Goal: Transaction & Acquisition: Purchase product/service

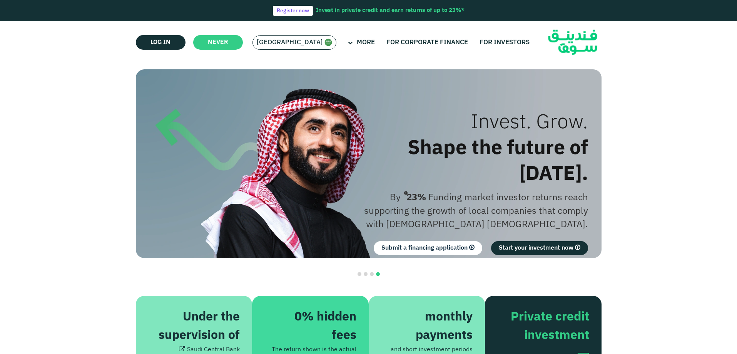
click at [300, 42] on font "[GEOGRAPHIC_DATA]" at bounding box center [290, 42] width 66 height 7
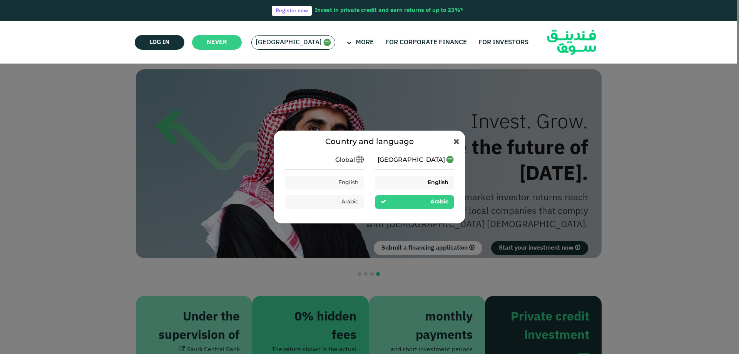
click at [420, 189] on div "English" at bounding box center [414, 182] width 78 height 13
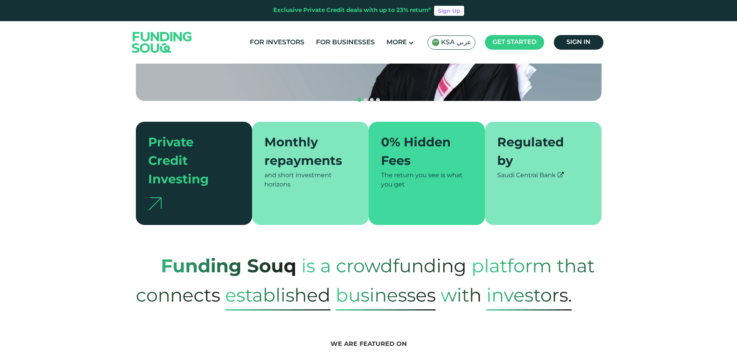
scroll to position [154, 0]
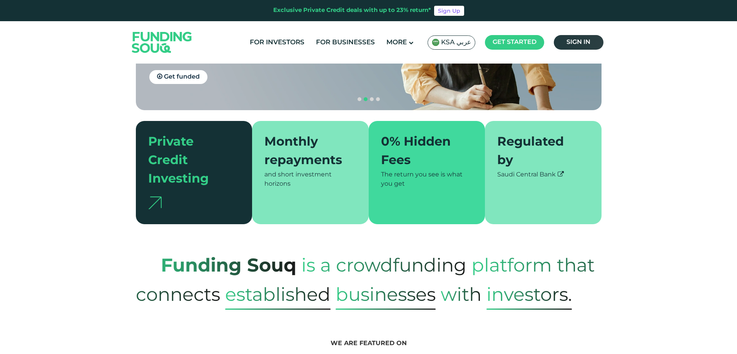
click at [592, 44] on link "Sign in" at bounding box center [579, 42] width 50 height 15
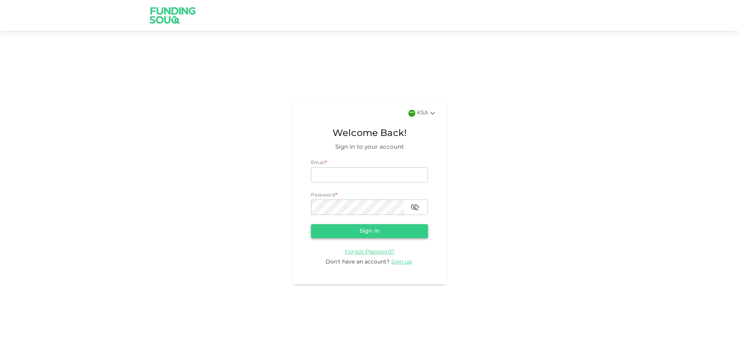
type input "[EMAIL_ADDRESS][DOMAIN_NAME]"
click at [366, 224] on button "Sign in" at bounding box center [369, 231] width 117 height 14
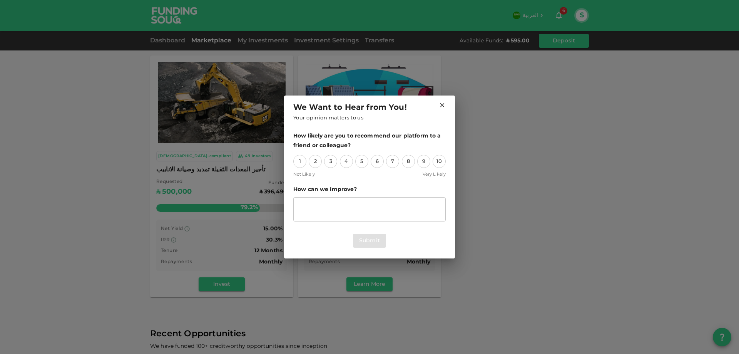
click at [442, 108] on icon at bounding box center [442, 105] width 7 height 7
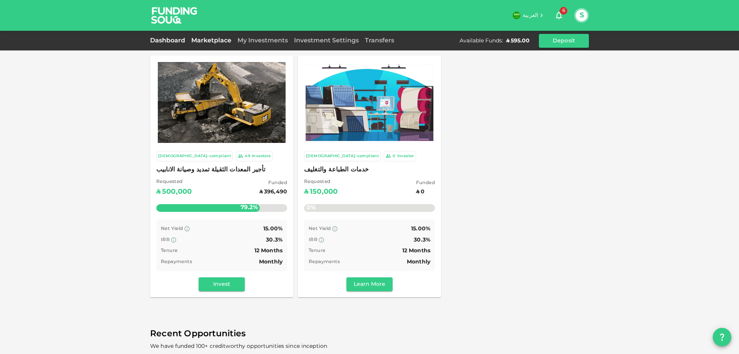
click at [164, 41] on link "Dashboard" at bounding box center [169, 41] width 38 height 6
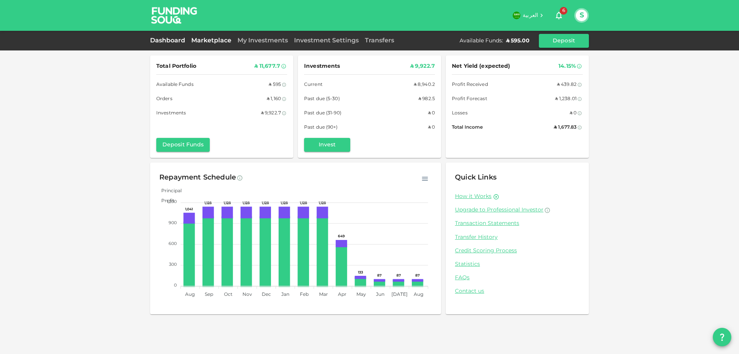
click at [221, 40] on link "Marketplace" at bounding box center [211, 41] width 46 height 6
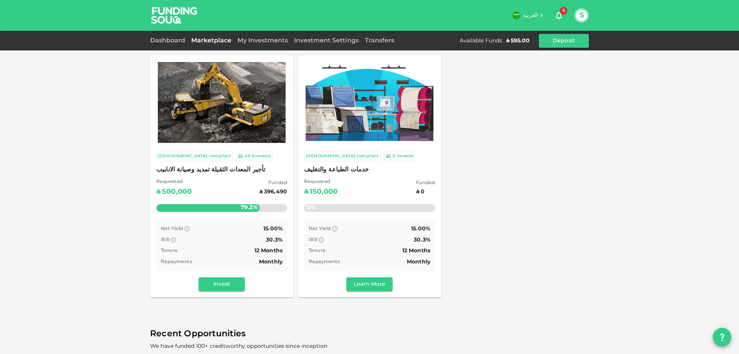
click at [225, 170] on span "تأجير المعدات الثقيلة تمديد وصيانة الانابيب" at bounding box center [221, 169] width 131 height 11
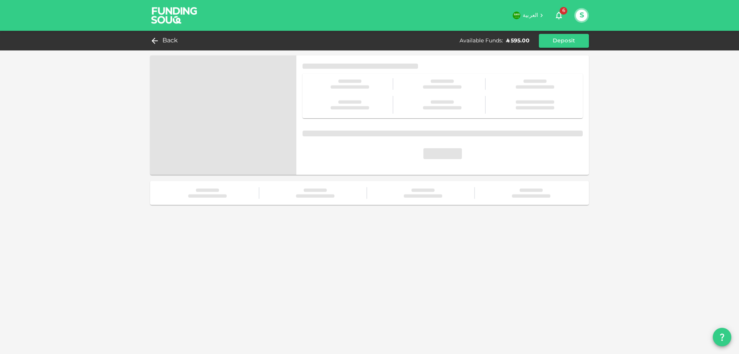
click at [225, 170] on span at bounding box center [223, 114] width 146 height 119
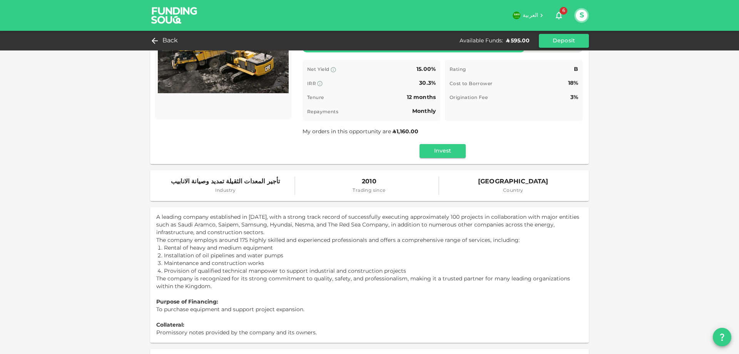
scroll to position [77, 0]
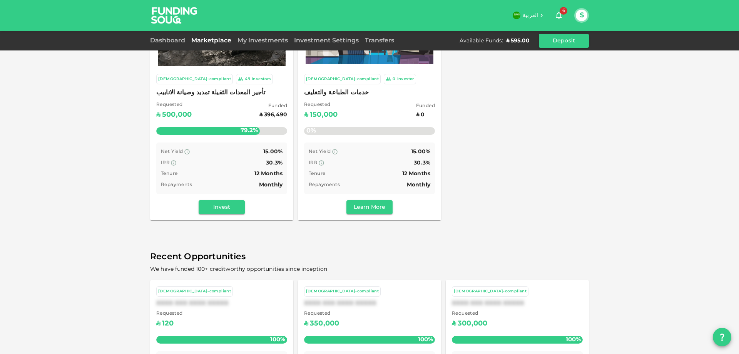
click at [351, 102] on div "Requested ʢ 150,000 Funded ʢ 0" at bounding box center [369, 111] width 131 height 20
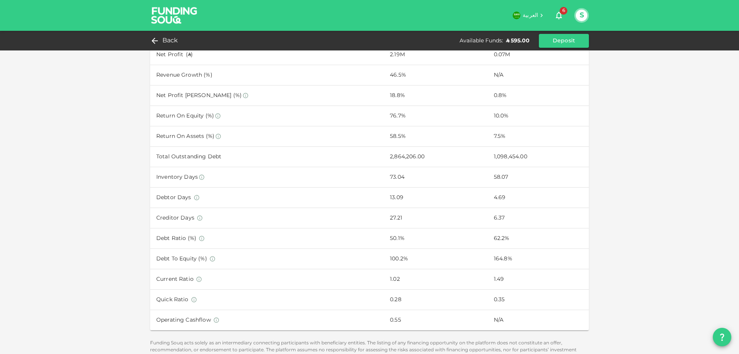
scroll to position [377, 0]
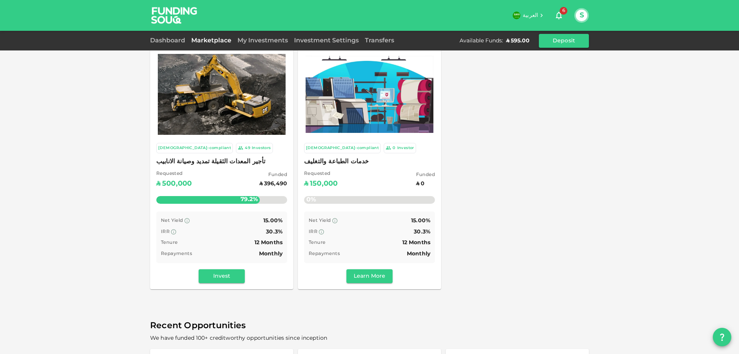
scroll to position [4, 0]
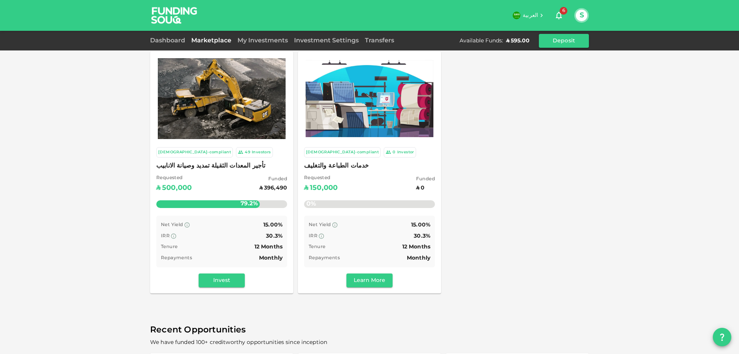
click at [252, 151] on div "Sharia-compliant 49 Investors" at bounding box center [221, 152] width 131 height 10
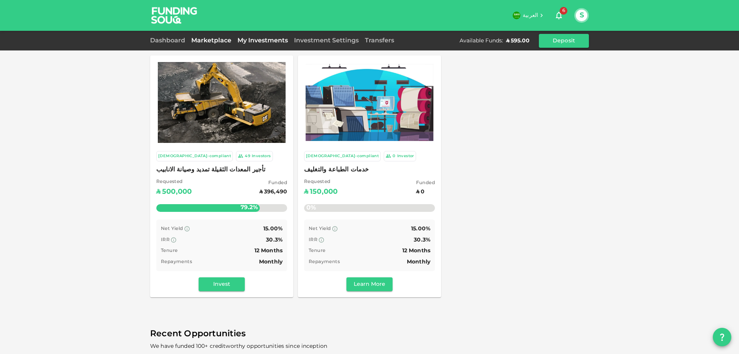
click at [260, 41] on link "My Investments" at bounding box center [262, 41] width 57 height 6
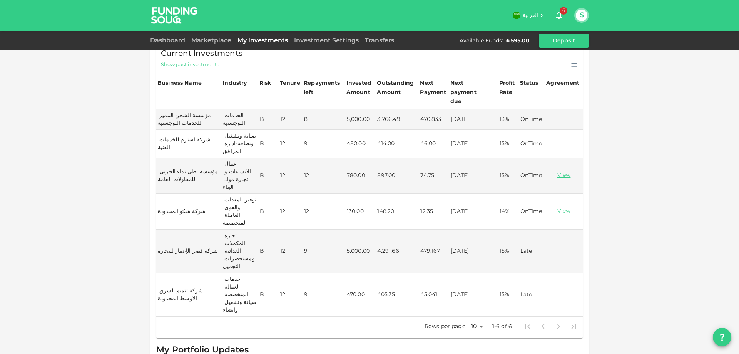
scroll to position [154, 0]
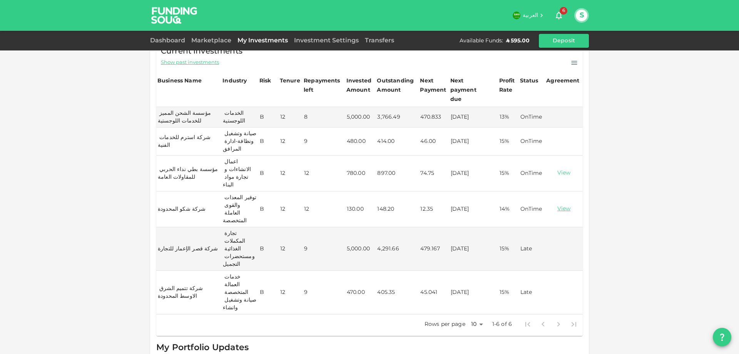
click at [564, 169] on link "View" at bounding box center [563, 172] width 35 height 7
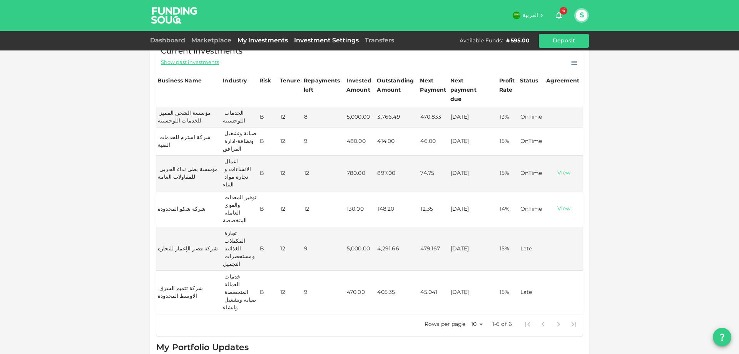
click at [341, 42] on link "Investment Settings" at bounding box center [326, 41] width 71 height 6
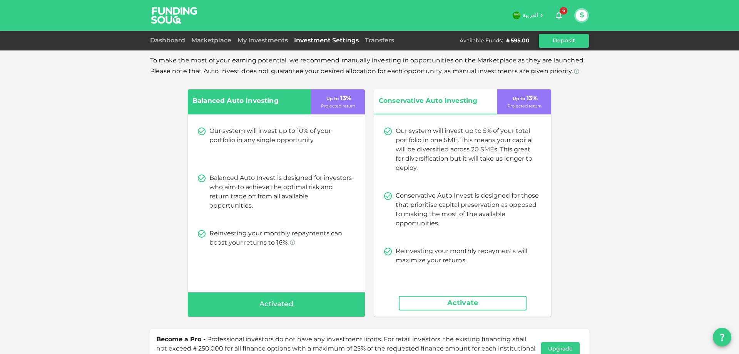
click at [573, 45] on button "Deposit" at bounding box center [564, 41] width 50 height 14
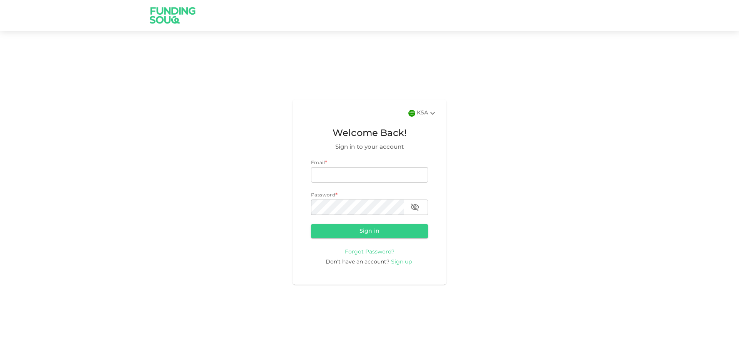
type input "[EMAIL_ADDRESS][DOMAIN_NAME]"
click at [385, 228] on button "Sign in" at bounding box center [369, 231] width 117 height 14
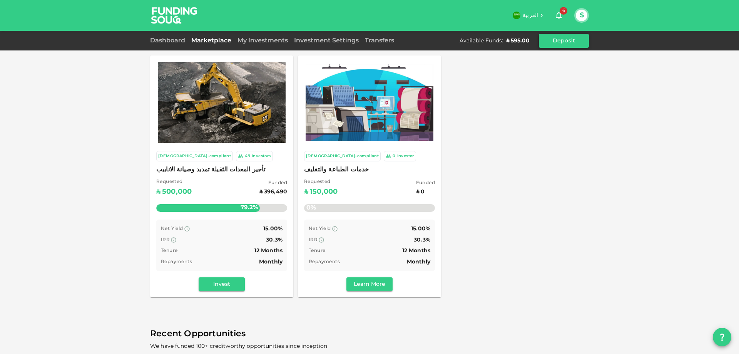
click at [557, 41] on button "Deposit" at bounding box center [564, 41] width 50 height 14
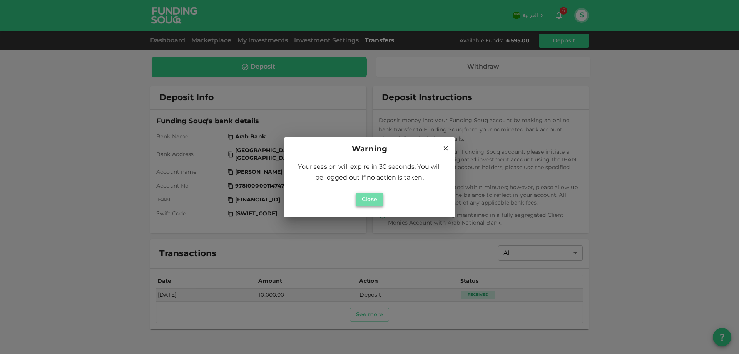
click at [375, 200] on button "Close" at bounding box center [369, 199] width 28 height 14
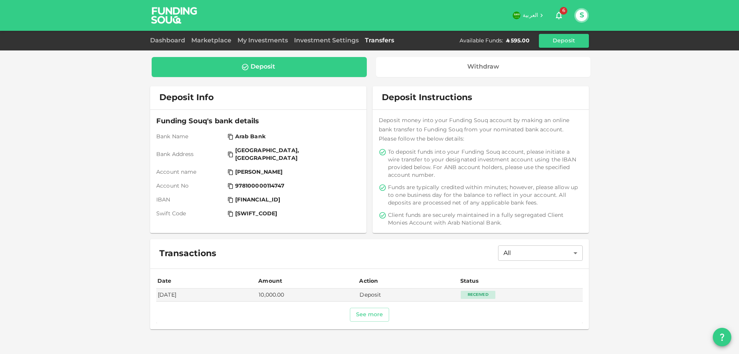
click at [180, 12] on img at bounding box center [174, 15] width 58 height 30
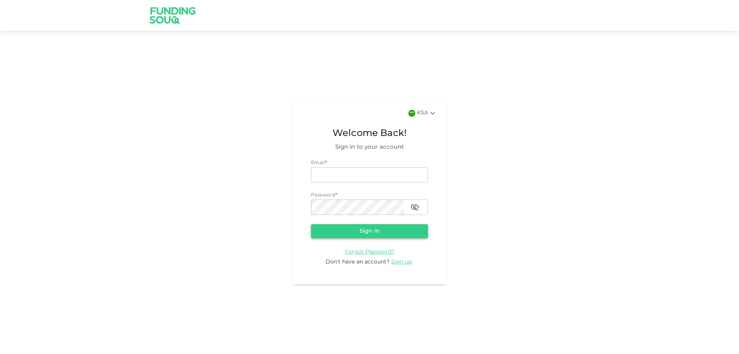
type input "[EMAIL_ADDRESS][DOMAIN_NAME]"
click at [365, 232] on button "Sign in" at bounding box center [369, 231] width 117 height 14
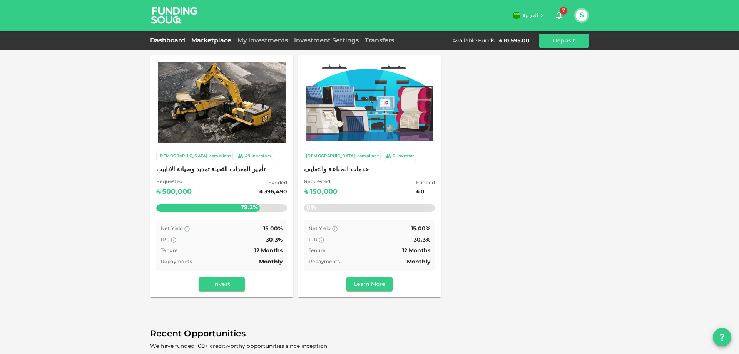
click at [175, 42] on link "Dashboard" at bounding box center [169, 41] width 38 height 6
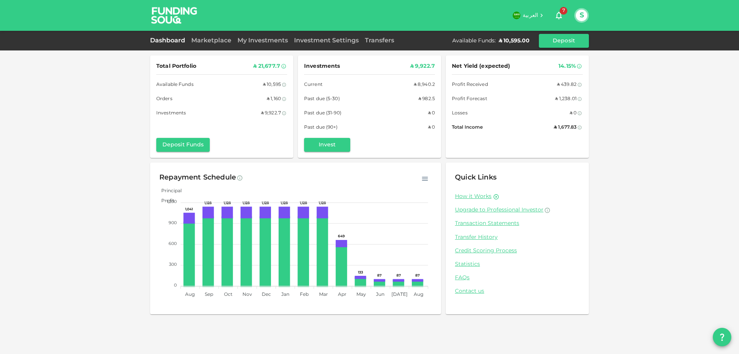
click at [219, 38] on div "Marketplace" at bounding box center [211, 40] width 46 height 9
click at [220, 45] on div "Marketplace" at bounding box center [211, 40] width 46 height 9
click at [220, 41] on link "Marketplace" at bounding box center [211, 41] width 46 height 6
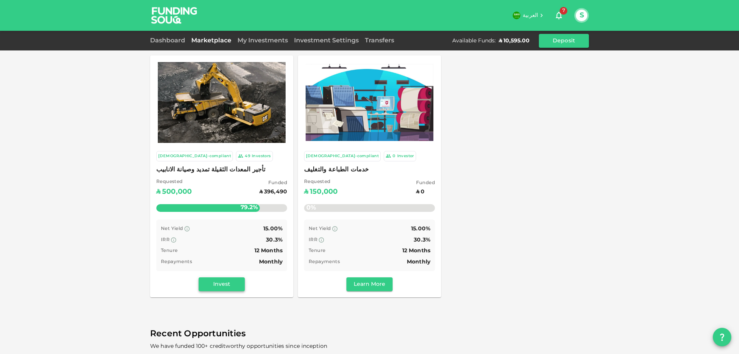
click at [228, 280] on button "Invest" at bounding box center [222, 284] width 46 height 14
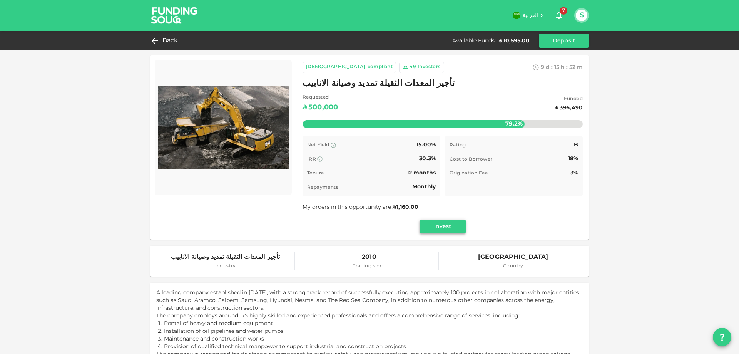
click at [445, 225] on button "Invest" at bounding box center [442, 226] width 46 height 14
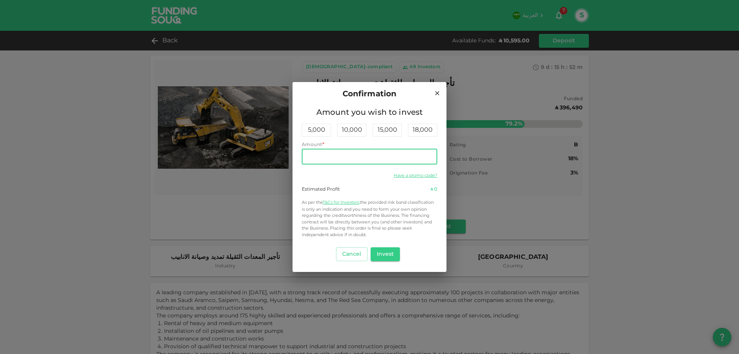
click at [361, 153] on input "Amount" at bounding box center [369, 156] width 135 height 15
click at [310, 157] on input "1,000" at bounding box center [369, 156] width 135 height 15
drag, startPoint x: 342, startPoint y: 157, endPoint x: 285, endPoint y: 158, distance: 56.2
click at [285, 158] on div "Confirmation Amount you wish to invest 5,000 10,000 15,000 18,000 Amount * Amou…" at bounding box center [369, 177] width 739 height 354
type input "2,000"
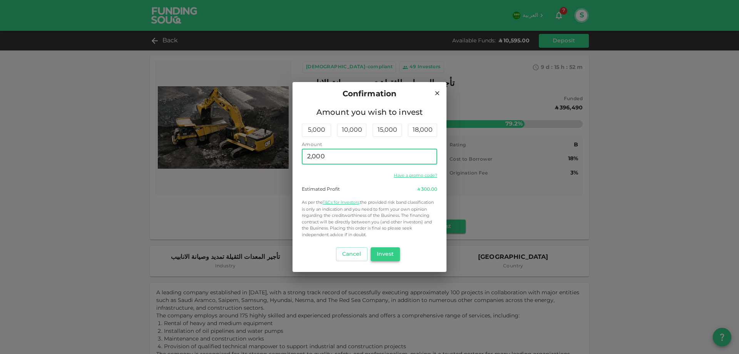
click at [381, 249] on button "Invest" at bounding box center [385, 254] width 30 height 14
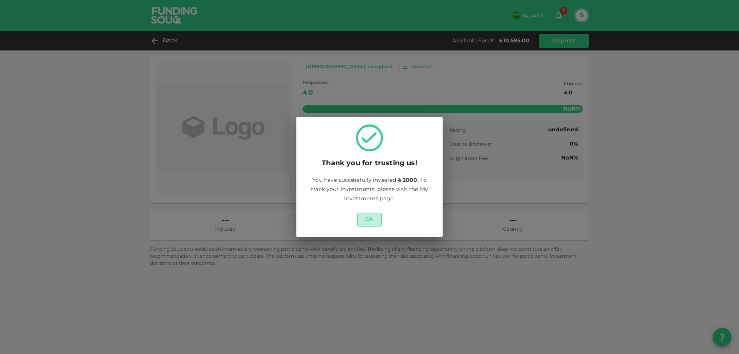
click at [374, 220] on button "Ok" at bounding box center [369, 219] width 25 height 14
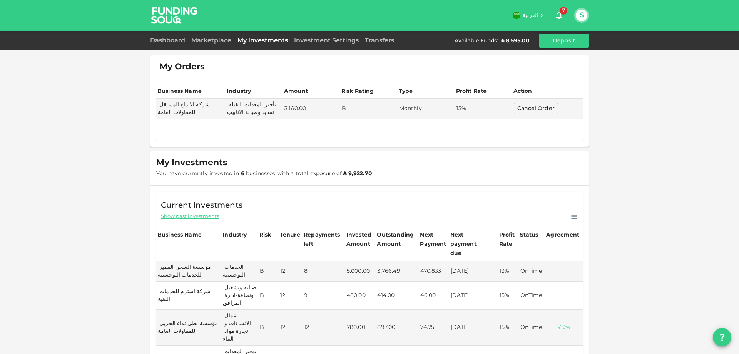
click at [556, 18] on icon "button" at bounding box center [559, 16] width 6 height 8
